Goal: Information Seeking & Learning: Learn about a topic

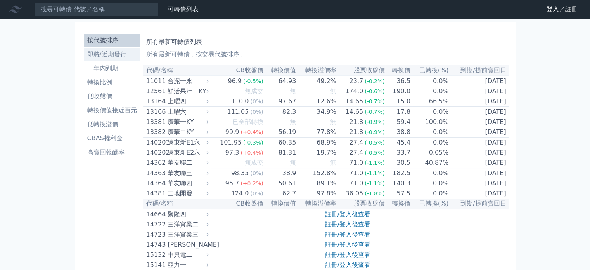
click at [118, 55] on li "即將/近期發行" at bounding box center [112, 54] width 56 height 9
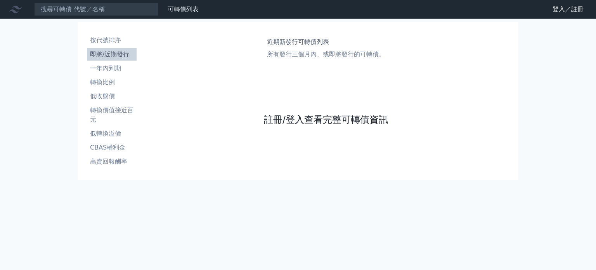
click at [352, 115] on link "註冊/登入查看完整可轉債資訊" at bounding box center [326, 119] width 124 height 12
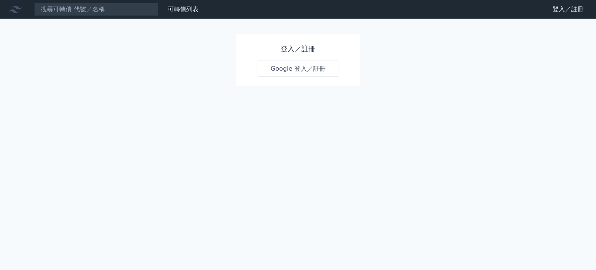
click at [305, 52] on h1 "登入／註冊" at bounding box center [298, 48] width 81 height 11
click at [305, 68] on link "Google 登入／註冊" at bounding box center [298, 68] width 81 height 16
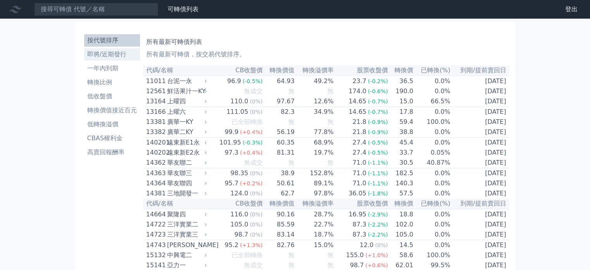
click at [105, 52] on li "即將/近期發行" at bounding box center [112, 54] width 56 height 9
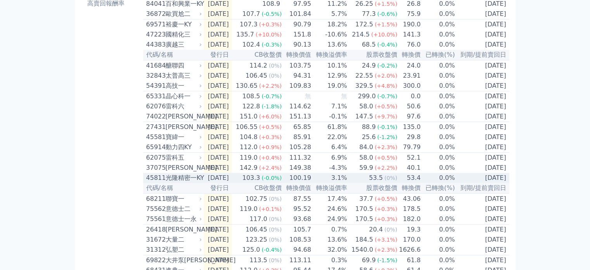
scroll to position [155, 0]
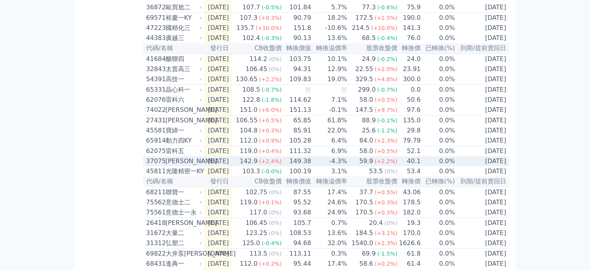
click at [175, 166] on div "[PERSON_NAME]" at bounding box center [183, 160] width 35 height 9
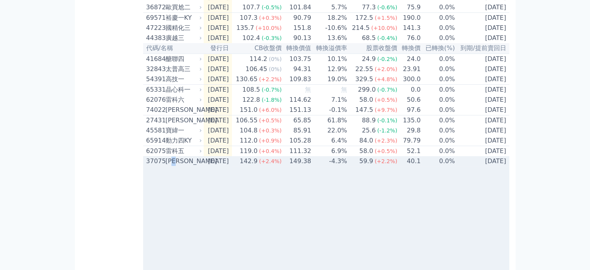
click at [175, 166] on div "[PERSON_NAME]" at bounding box center [183, 160] width 35 height 9
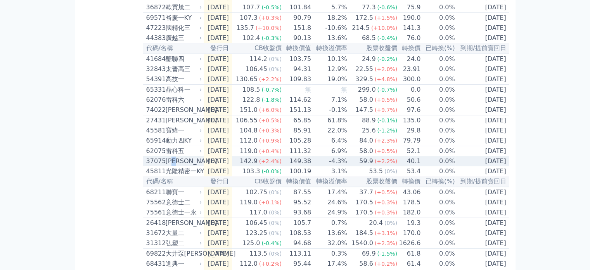
click at [175, 166] on div "[PERSON_NAME]" at bounding box center [183, 160] width 35 height 9
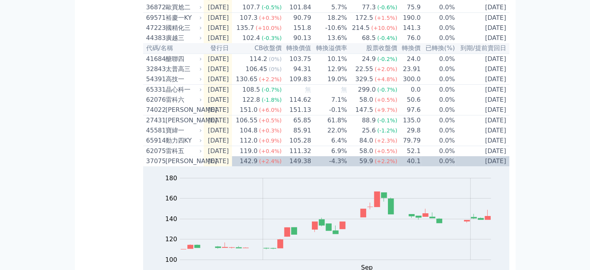
click at [574, 128] on div "可轉債列表 財務數據 可轉債列表 財務數據 登出 登出 按代號排序 即將/近期發行 一年內到期 轉換比例 低收盤價 轉換價值接近百元 低轉換溢價" at bounding box center [295, 230] width 590 height 770
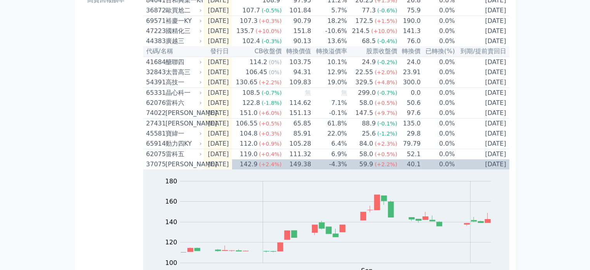
scroll to position [0, 0]
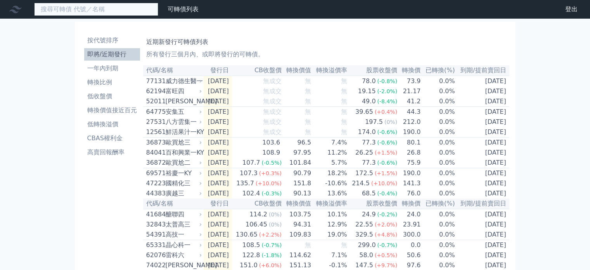
click at [105, 7] on input at bounding box center [96, 9] width 124 height 13
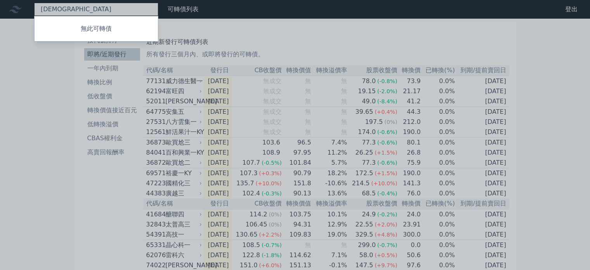
type input "加"
type input "家經[DEMOGRAPHIC_DATA]"
drag, startPoint x: 105, startPoint y: 7, endPoint x: 11, endPoint y: 107, distance: 137.2
click at [11, 107] on div at bounding box center [295, 135] width 590 height 270
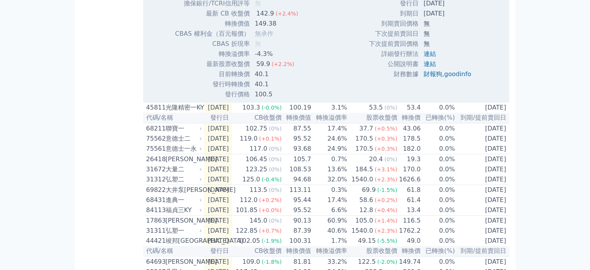
scroll to position [470, 0]
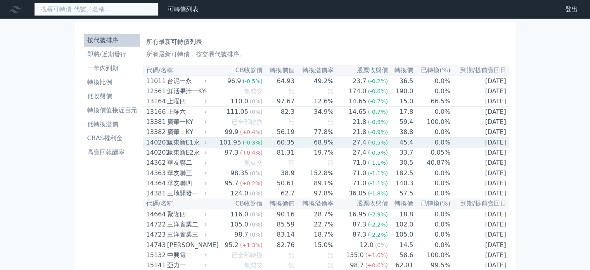
click at [101, 7] on input at bounding box center [96, 9] width 124 height 13
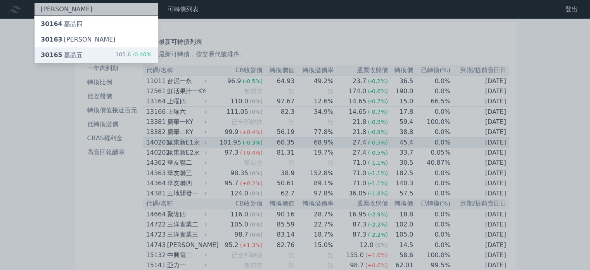
type input "[PERSON_NAME]"
click at [71, 55] on div "30165 嘉晶五" at bounding box center [62, 54] width 42 height 9
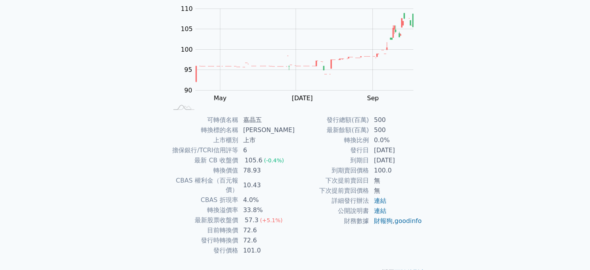
scroll to position [90, 0]
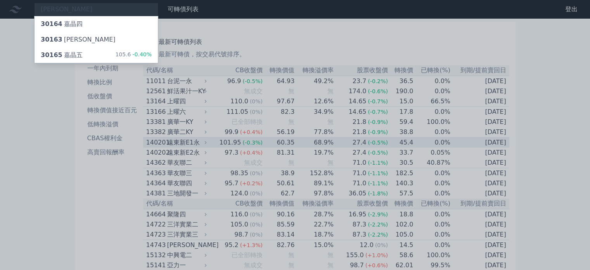
click at [261, 45] on div at bounding box center [295, 135] width 590 height 270
click at [119, 10] on div "[PERSON_NAME] 30164 嘉晶四 30163 嘉晶三 30165 嘉晶五 105.6 -0.40%" at bounding box center [96, 9] width 124 height 13
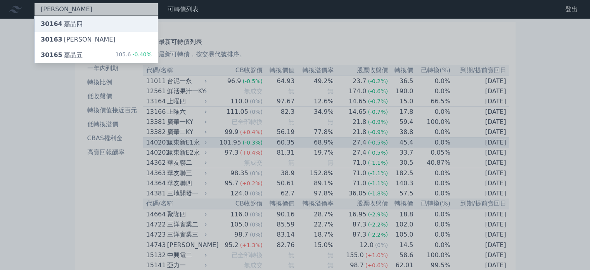
type input "嘉"
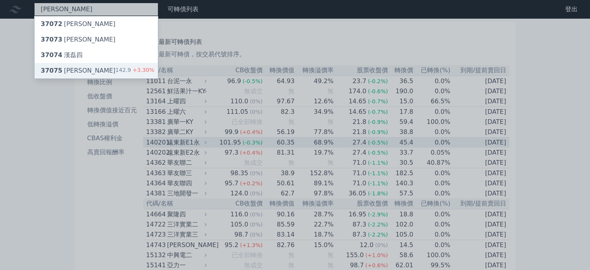
type input "[PERSON_NAME]"
click at [94, 66] on div "37075 漢磊五 142.9 +3.30%" at bounding box center [96, 71] width 123 height 16
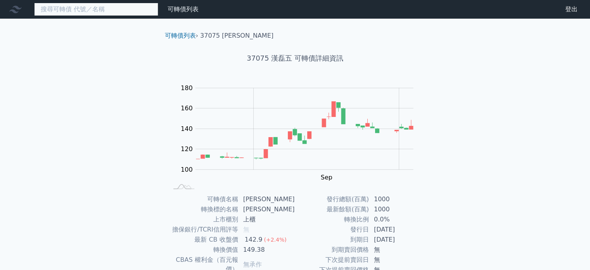
click at [95, 7] on input at bounding box center [96, 9] width 124 height 13
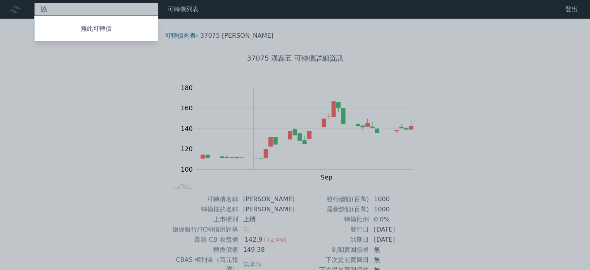
type input "協"
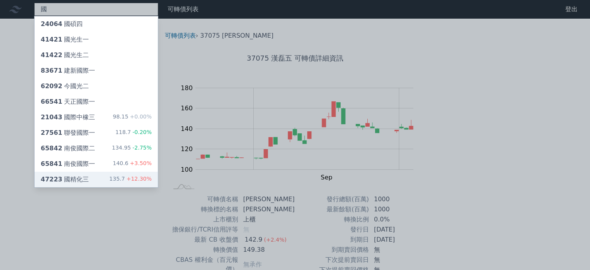
type input "國"
click at [115, 178] on div "135.7 +12.30%" at bounding box center [130, 179] width 42 height 9
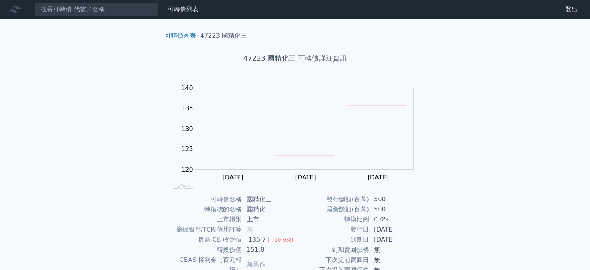
click at [489, 196] on div "可轉債列表 財務數據 可轉債列表 財務數據 登出 登出 可轉債列表 › 47223 國精化三 47223 國精化三 可轉債詳細資訊 Zoom Out 124 …" at bounding box center [295, 184] width 590 height 368
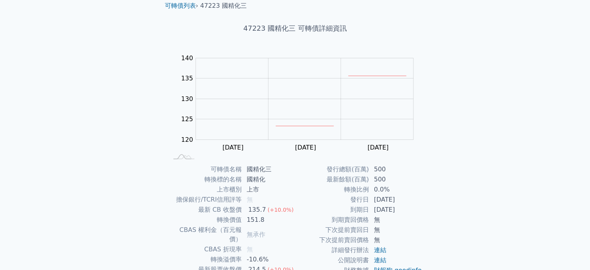
scroll to position [31, 0]
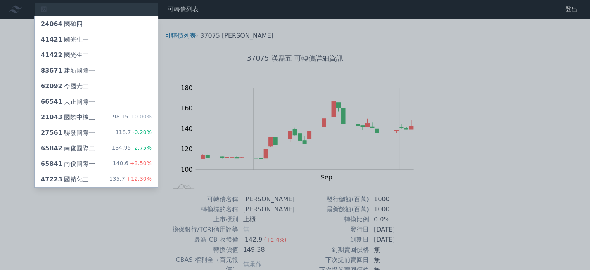
click at [131, 5] on div at bounding box center [295, 135] width 590 height 270
click at [131, 5] on div "國 24064 國碩四 41421 國光生一 41422 國光生二 83671 建新國際一 62092 今國光二 66541 天正國際一 21043 國際中橡…" at bounding box center [96, 9] width 124 height 13
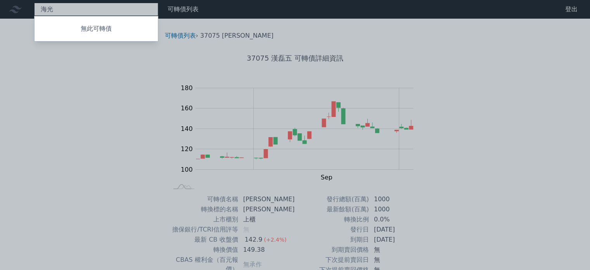
type input "海"
type input "立"
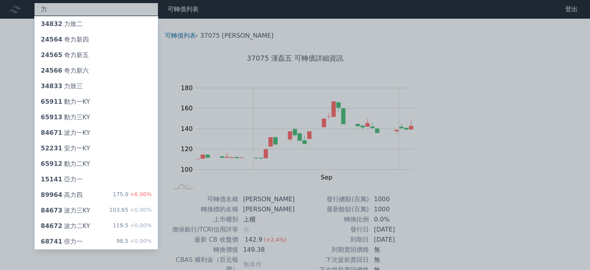
type input "力"
click at [452, 49] on div at bounding box center [295, 135] width 590 height 270
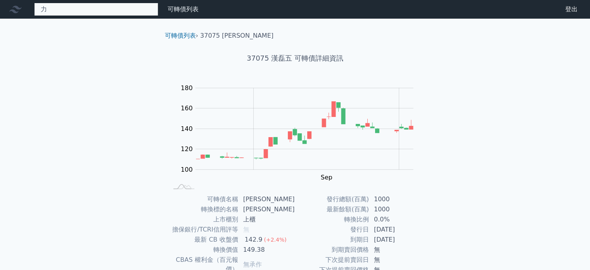
click at [59, 10] on div "力 34832 力致二 24564 奇力新四 24565 奇力新五 24566 奇力新六 34833 力致三 65911 動力一KY 65913 動力三KY …" at bounding box center [96, 9] width 124 height 13
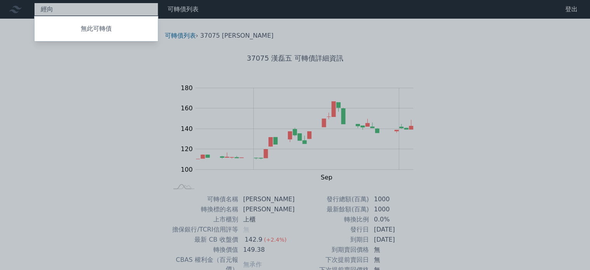
type input "經"
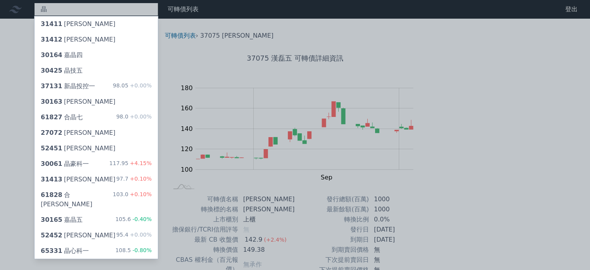
type input "晶"
click at [79, 12] on div at bounding box center [295, 135] width 590 height 270
click at [79, 12] on div "晶 31411 [PERSON_NAME] 31412 [PERSON_NAME] 30164 嘉晶四 30425 晶技五 37131 新晶投控一 98.05…" at bounding box center [96, 9] width 124 height 13
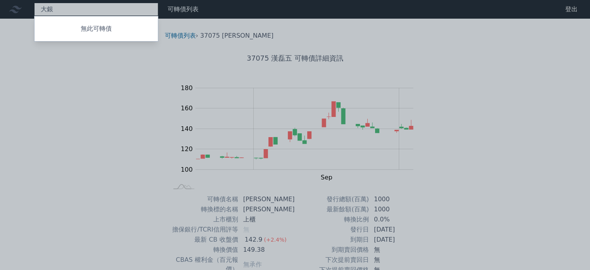
type input "大"
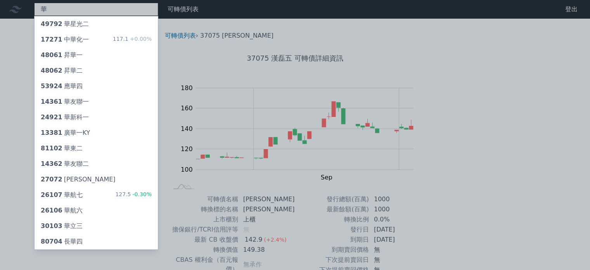
type input "華"
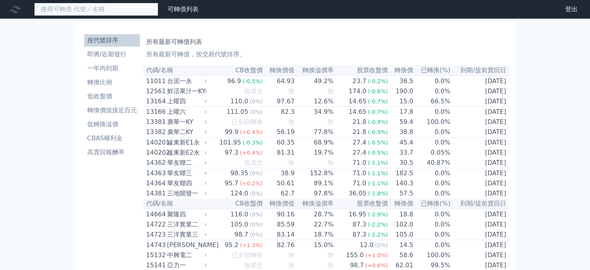
click at [86, 4] on input at bounding box center [96, 9] width 124 height 13
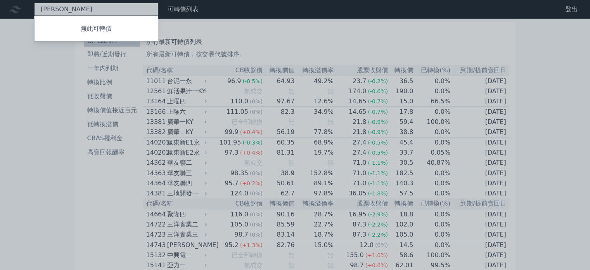
type input "生"
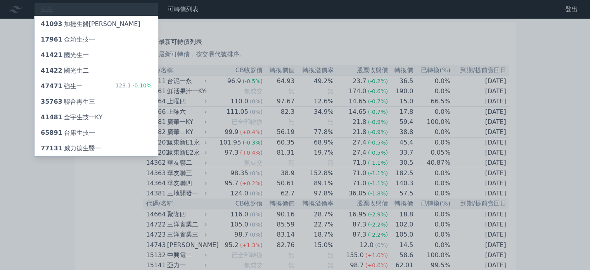
click at [90, 5] on div at bounding box center [295, 135] width 590 height 270
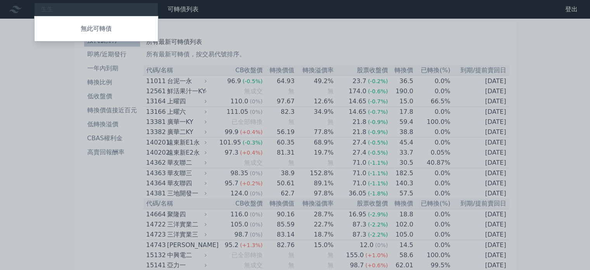
click at [91, 9] on div at bounding box center [295, 135] width 590 height 270
click at [91, 9] on div "生生 無此可轉債" at bounding box center [96, 9] width 124 height 13
type input "生"
type input "施"
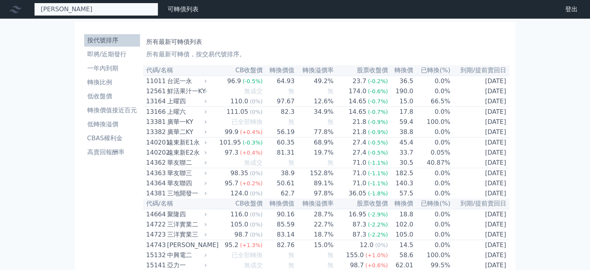
click at [91, 9] on input "昇茂" at bounding box center [96, 9] width 124 height 13
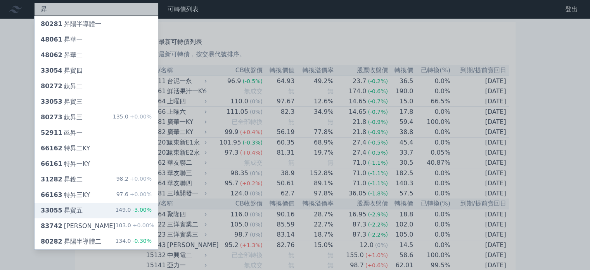
type input "昇"
click at [44, 212] on span "33055" at bounding box center [52, 209] width 22 height 7
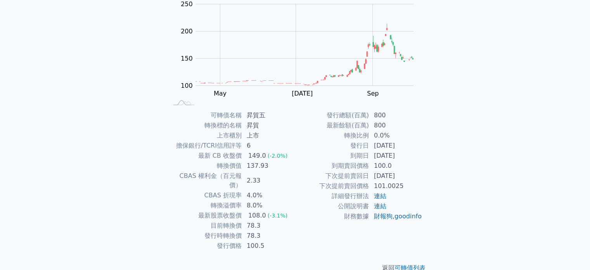
scroll to position [90, 0]
